Goal: Transaction & Acquisition: Purchase product/service

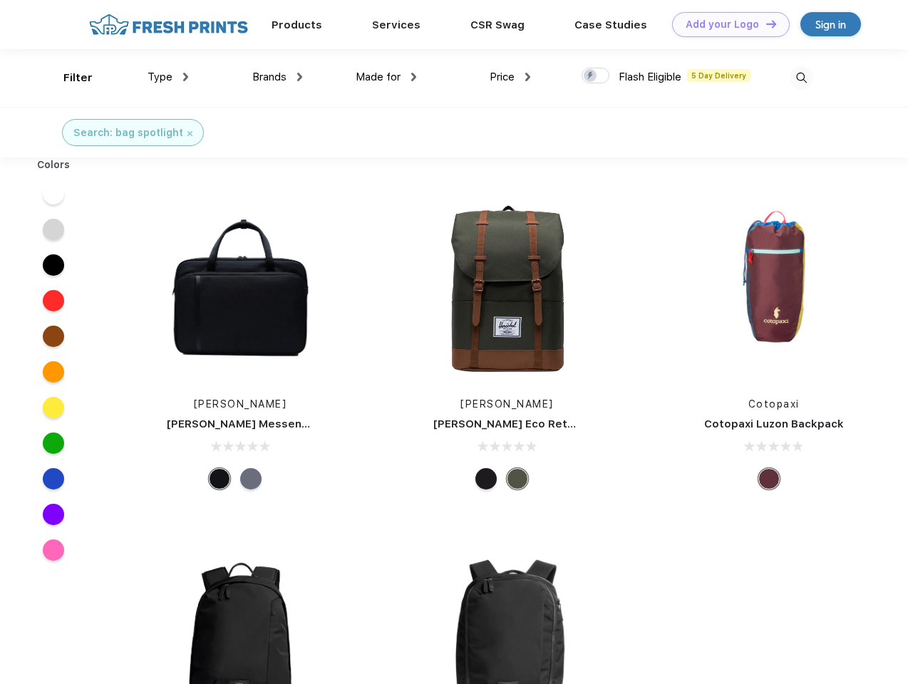
click at [725, 24] on link "Add your Logo Design Tool" at bounding box center [731, 24] width 118 height 25
click at [0, 0] on div "Design Tool" at bounding box center [0, 0] width 0 height 0
click at [764, 24] on link "Add your Logo Design Tool" at bounding box center [731, 24] width 118 height 25
click at [68, 78] on div "Filter" at bounding box center [77, 78] width 29 height 16
click at [168, 77] on span "Type" at bounding box center [159, 77] width 25 height 13
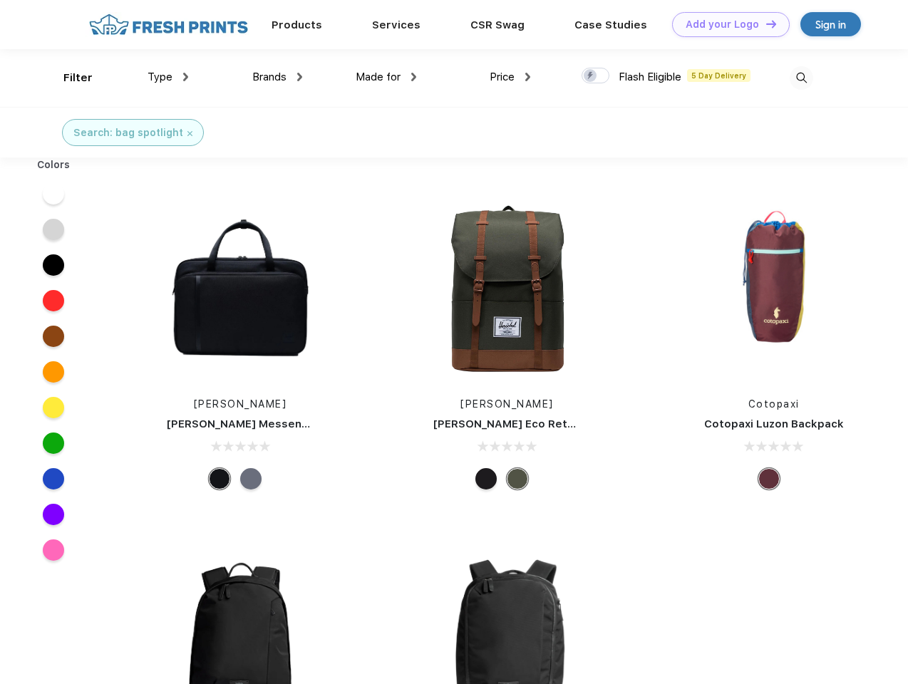
click at [277, 77] on span "Brands" at bounding box center [269, 77] width 34 height 13
click at [386, 77] on span "Made for" at bounding box center [377, 77] width 45 height 13
click at [510, 77] on span "Price" at bounding box center [501, 77] width 25 height 13
click at [596, 76] on div at bounding box center [595, 76] width 28 height 16
click at [591, 76] on input "checkbox" at bounding box center [585, 71] width 9 height 9
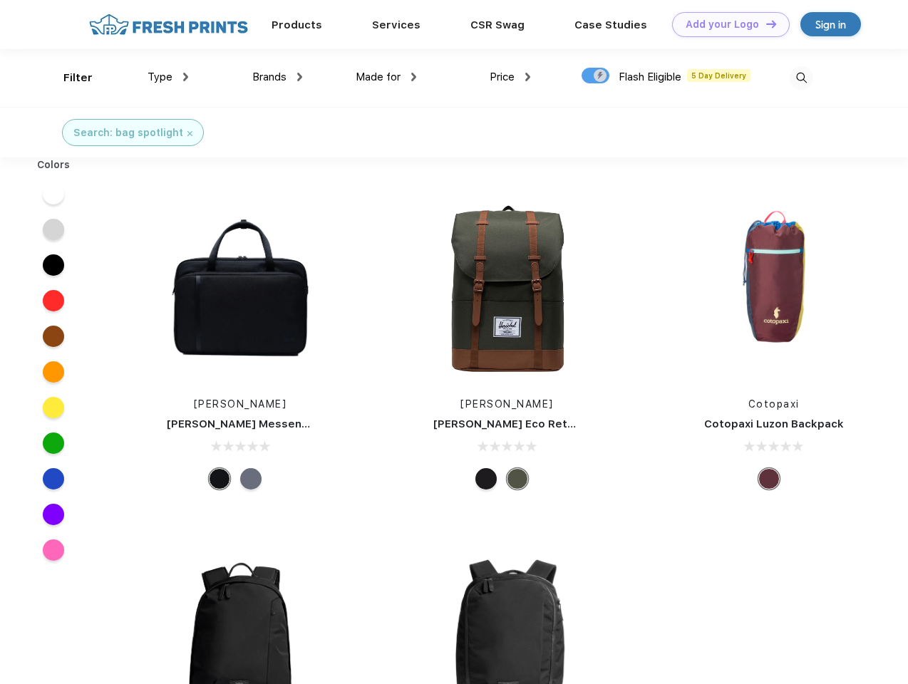
click at [801, 78] on img at bounding box center [801, 78] width 24 height 24
